Goal: Task Accomplishment & Management: Use online tool/utility

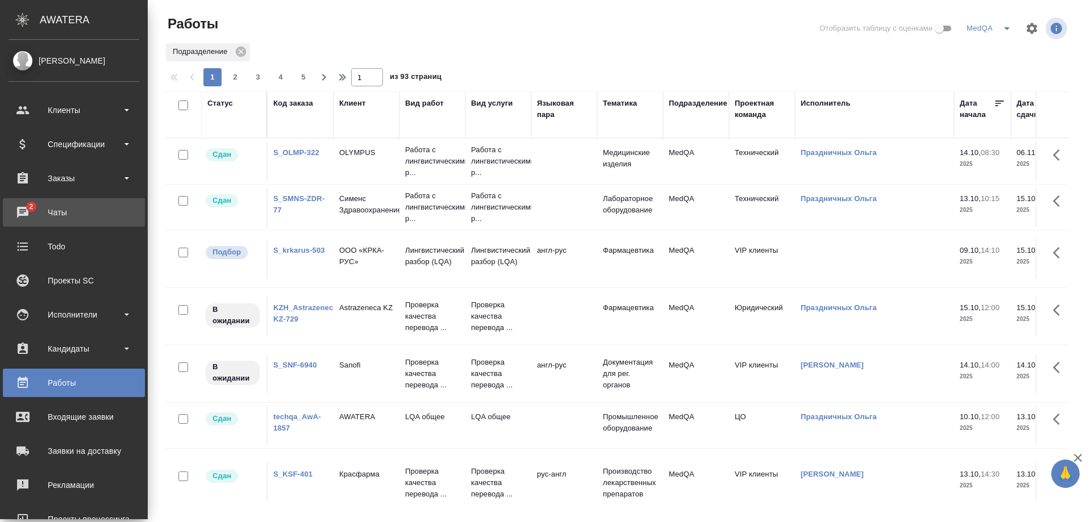
click at [58, 214] on div "Чаты" at bounding box center [74, 212] width 131 height 17
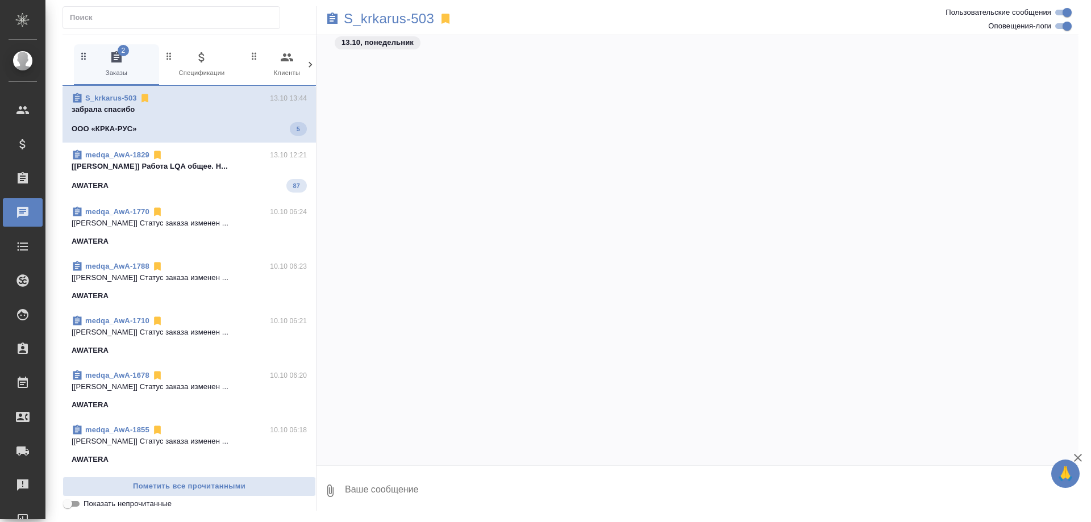
scroll to position [113371, 0]
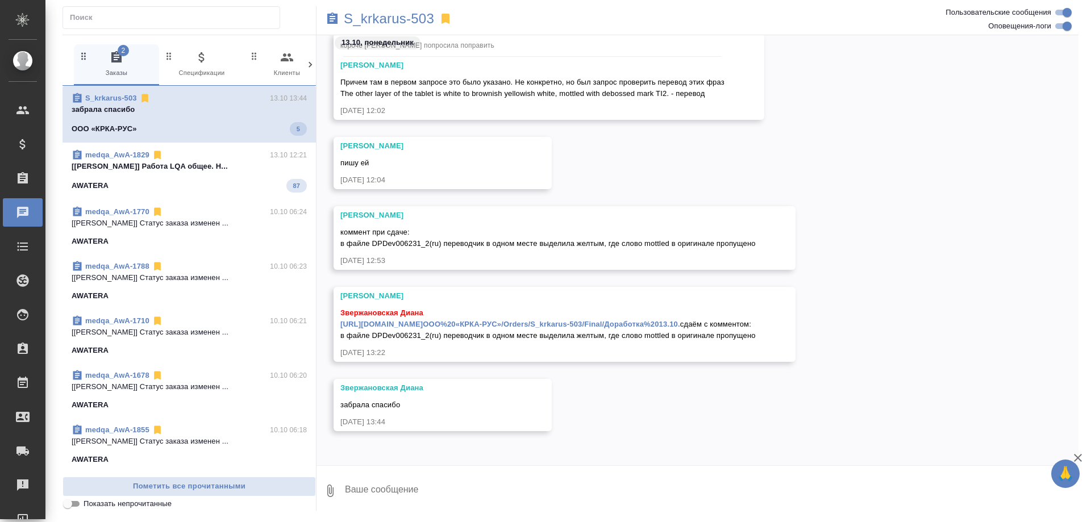
click at [116, 165] on p "[[PERSON_NAME]] Работа LQA общее. Н..." at bounding box center [189, 166] width 235 height 11
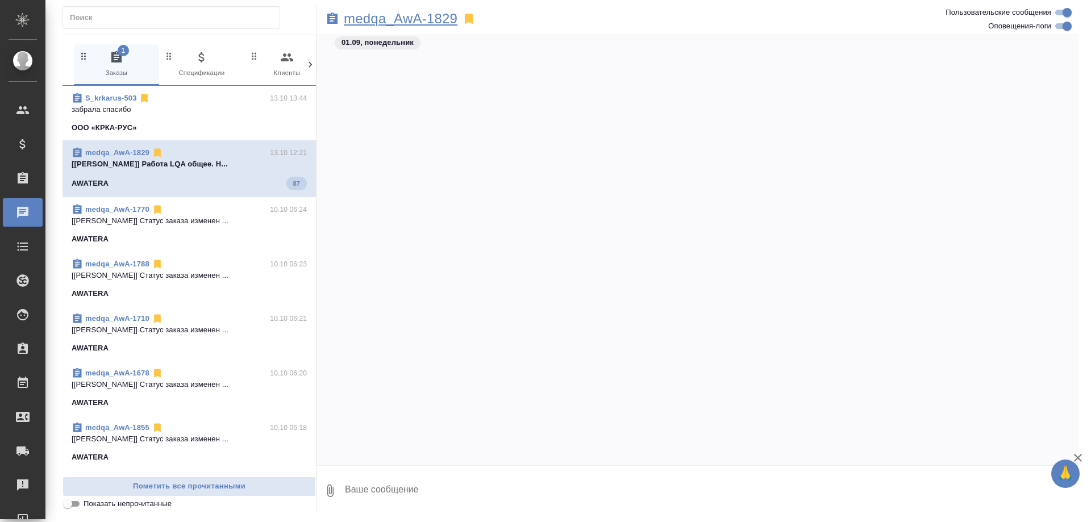
scroll to position [341661, 0]
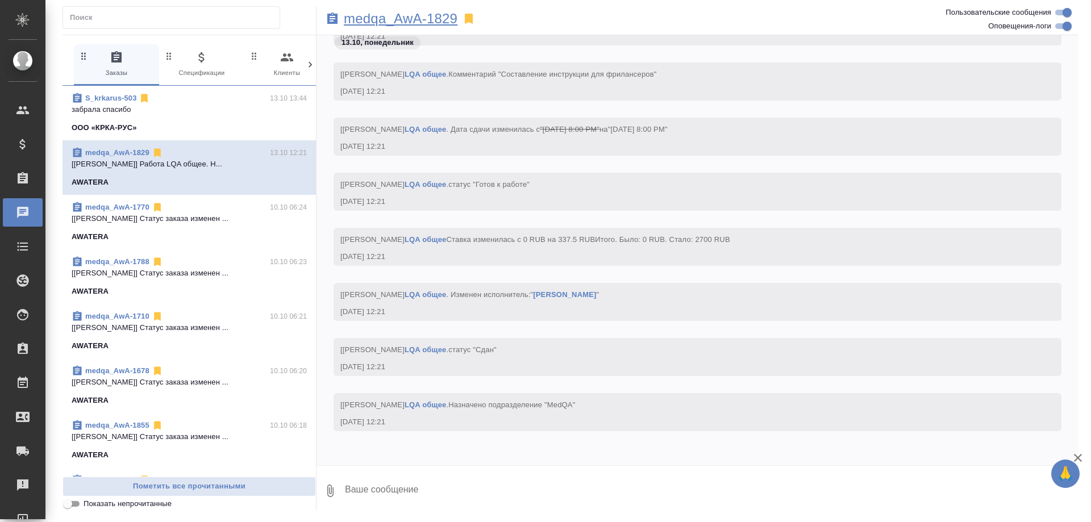
click at [391, 16] on p "medqa_AwA-1829" at bounding box center [401, 18] width 114 height 11
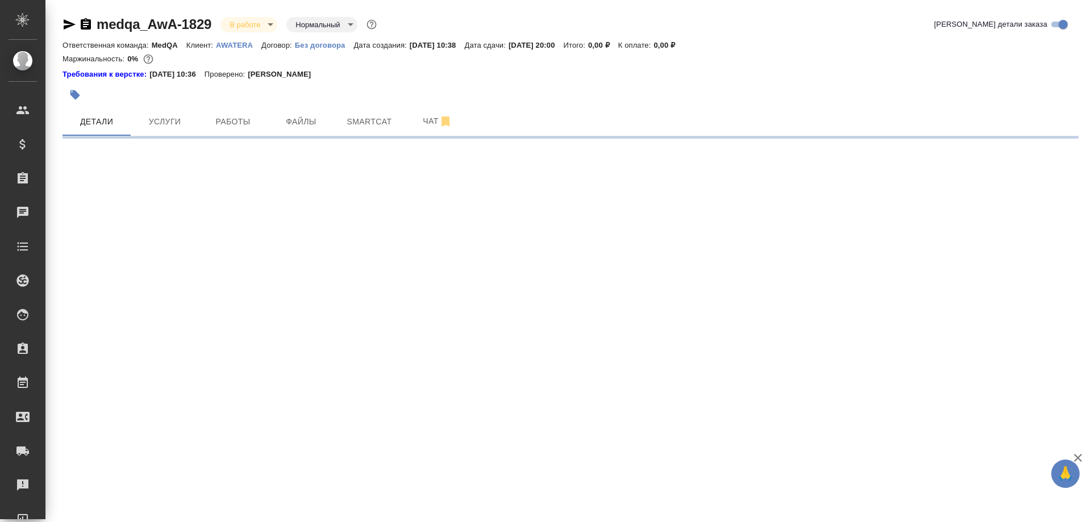
select select "RU"
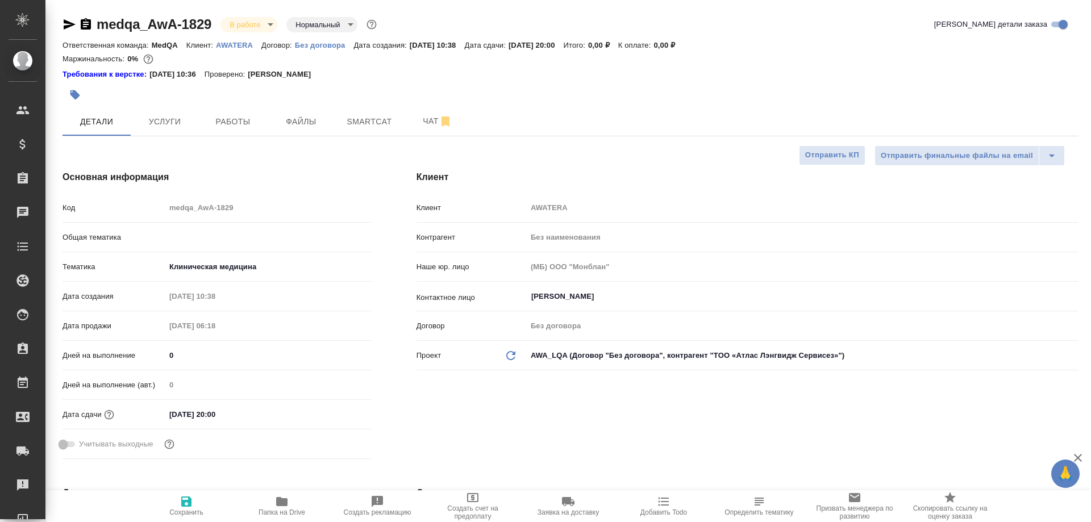
type textarea "x"
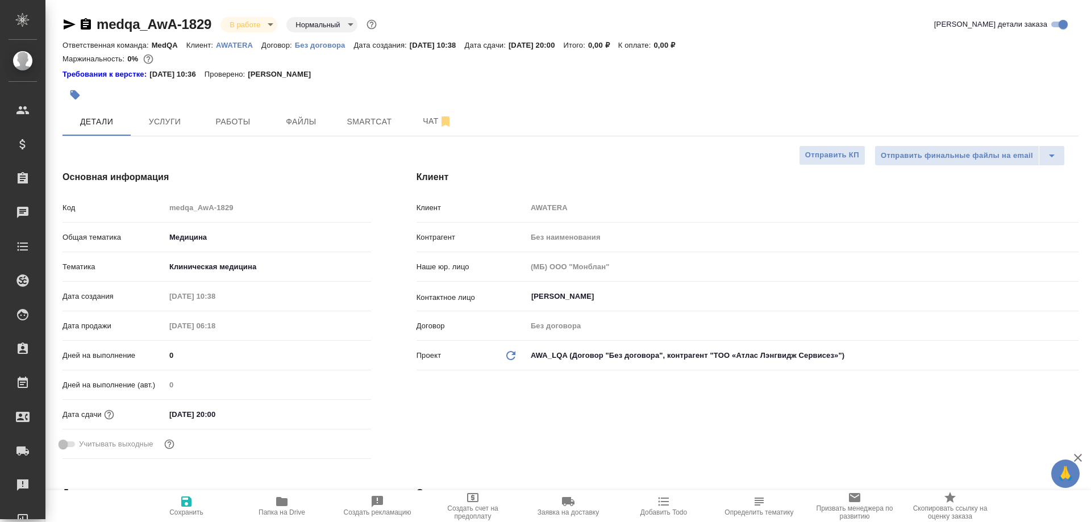
type textarea "x"
